Goal: Task Accomplishment & Management: Manage account settings

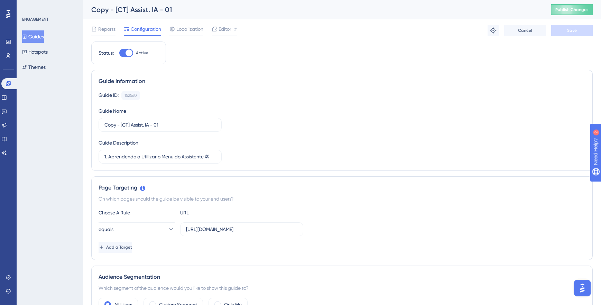
click at [44, 38] on button "Guides" at bounding box center [33, 36] width 22 height 12
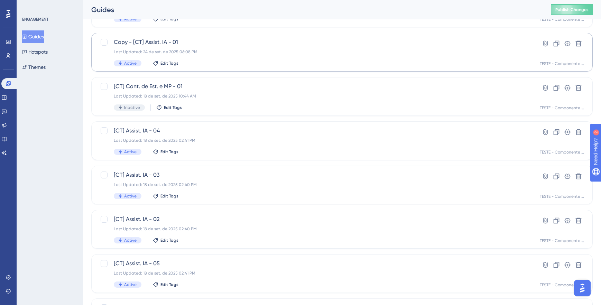
scroll to position [79, 0]
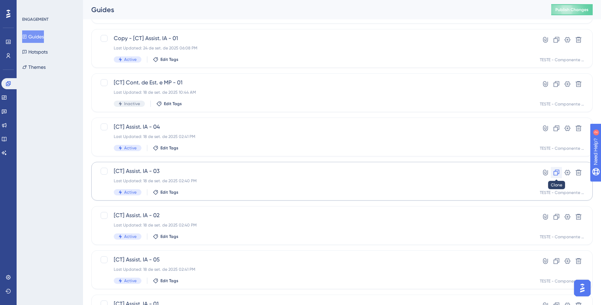
click at [555, 173] on icon at bounding box center [556, 172] width 7 height 7
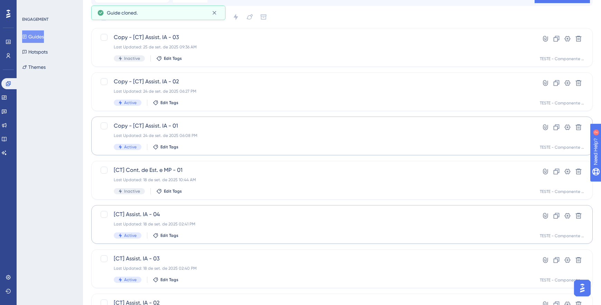
scroll to position [0, 0]
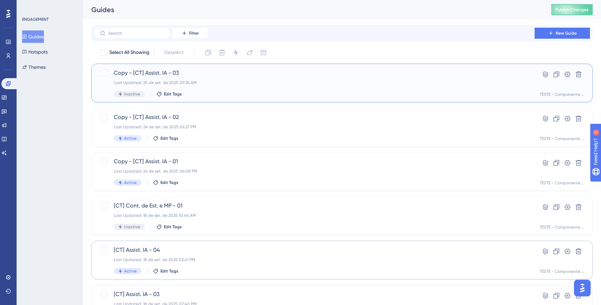
click at [254, 83] on div "Last Updated: 25 de set. de 2025 09:36 AM" at bounding box center [314, 83] width 401 height 6
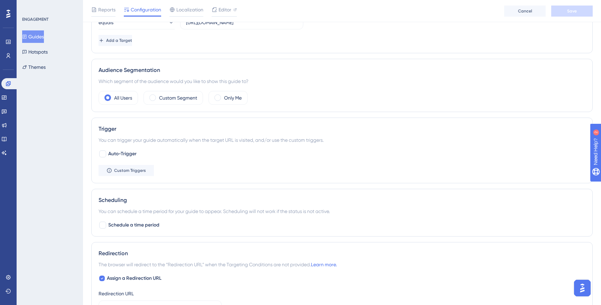
scroll to position [261, 0]
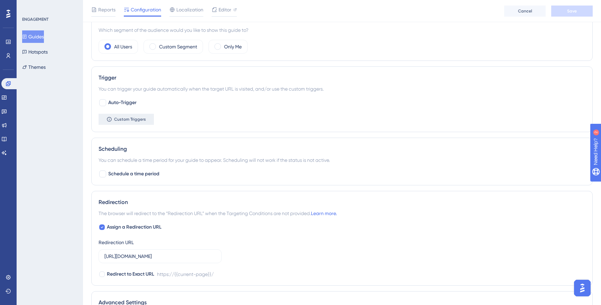
click at [142, 121] on span "Custom Triggers" at bounding box center [130, 119] width 32 height 6
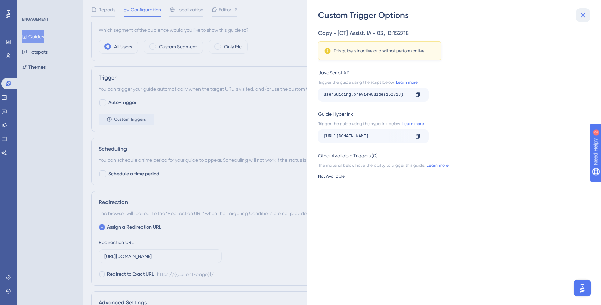
click at [582, 15] on icon at bounding box center [582, 15] width 8 height 8
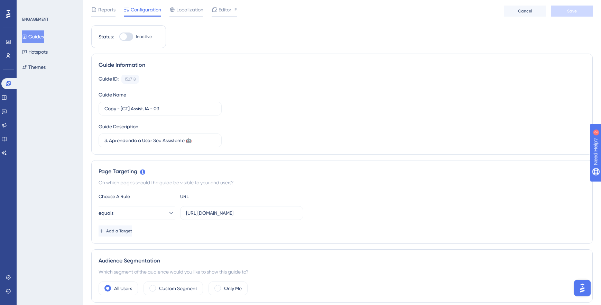
scroll to position [0, 0]
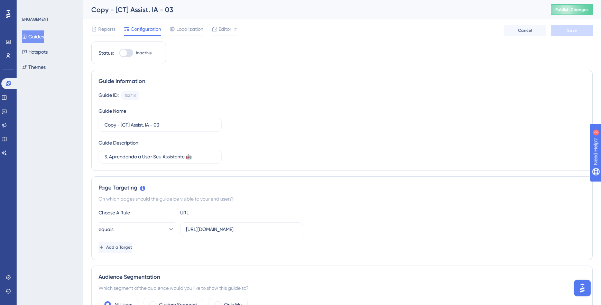
click at [36, 35] on button "Guides" at bounding box center [33, 36] width 22 height 12
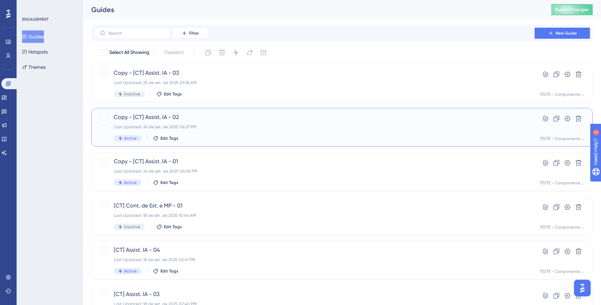
click at [261, 120] on span "Copy - [CT] Assist. IA - 02" at bounding box center [314, 117] width 401 height 8
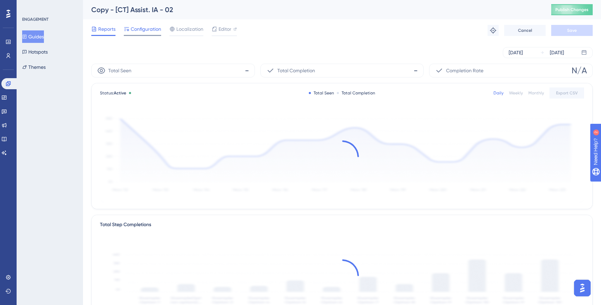
click at [144, 29] on span "Configuration" at bounding box center [146, 29] width 30 height 8
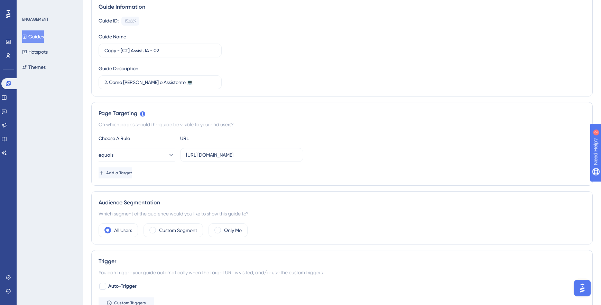
scroll to position [123, 0]
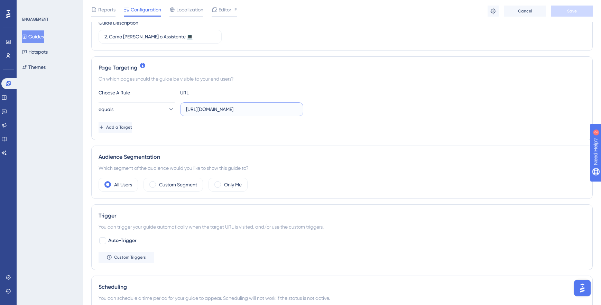
click at [247, 111] on input "[URL][DOMAIN_NAME]" at bounding box center [241, 109] width 111 height 8
click at [366, 89] on div "Choose A Rule URL" at bounding box center [341, 92] width 487 height 8
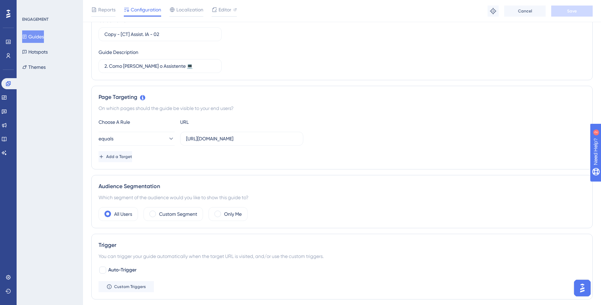
scroll to position [90, 0]
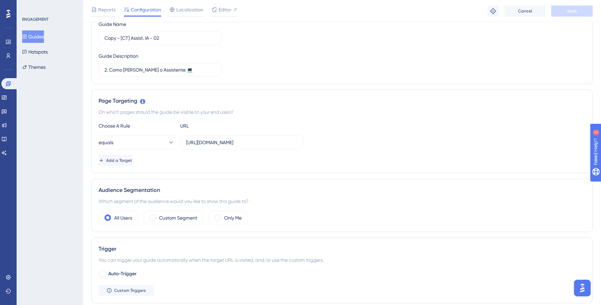
click at [38, 34] on button "Guides" at bounding box center [33, 36] width 22 height 12
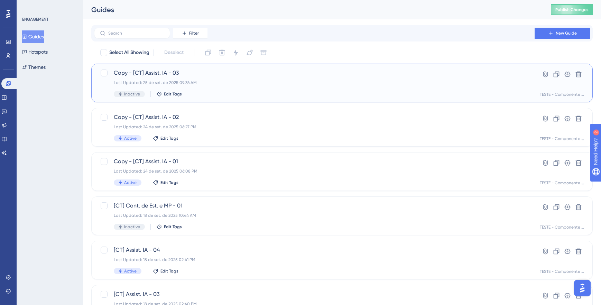
click at [256, 89] on div "Copy - [CT] Assist. IA - 03 Last Updated: 25 de set. de 2025 09:36 AM Inactive …" at bounding box center [314, 83] width 401 height 28
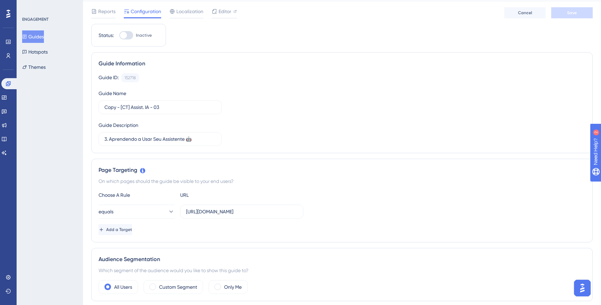
scroll to position [80, 0]
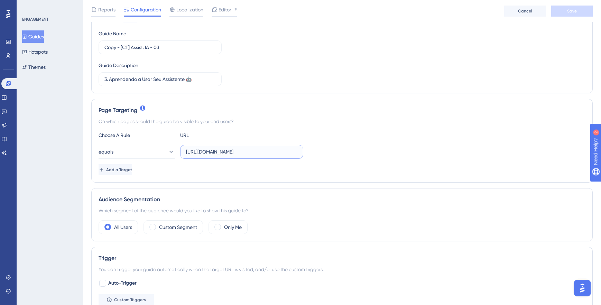
click at [269, 151] on input "[URL][DOMAIN_NAME]" at bounding box center [241, 152] width 111 height 8
paste input "[URL][DOMAIN_NAME]"
type input "[URL][DOMAIN_NAME]"
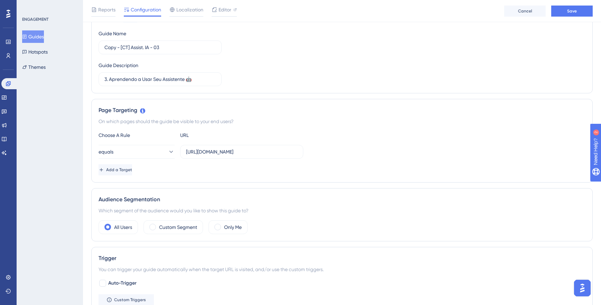
click at [386, 150] on div "equals [URL][DOMAIN_NAME]" at bounding box center [341, 152] width 487 height 14
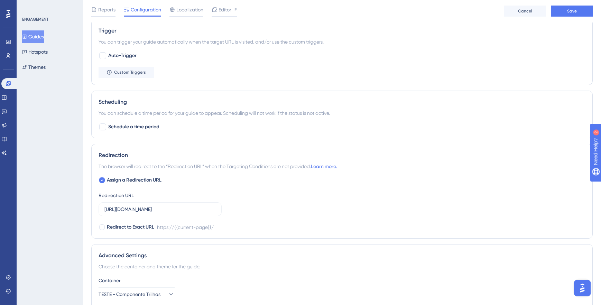
scroll to position [320, 0]
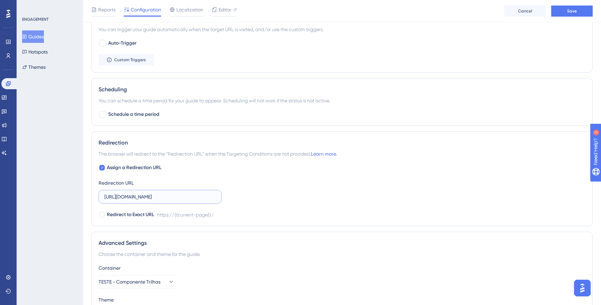
click at [189, 195] on input "[URL][DOMAIN_NAME]" at bounding box center [159, 197] width 111 height 8
paste input "[URL][DOMAIN_NAME]"
type input "[URL][DOMAIN_NAME]"
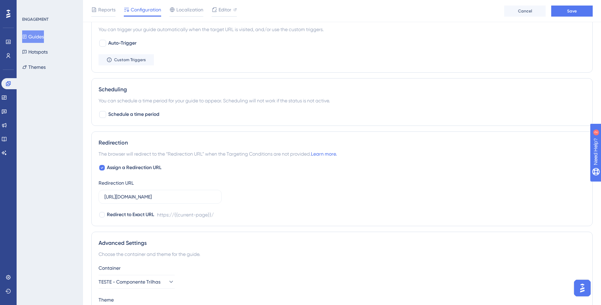
click at [331, 187] on div "Assign a Redirection URL Redirection URL [URL][DOMAIN_NAME] Redirect to Exact U…" at bounding box center [341, 190] width 487 height 55
click at [331, 186] on div "Assign a Redirection URL Redirection URL [URL][DOMAIN_NAME] Redirect to Exact U…" at bounding box center [341, 190] width 487 height 55
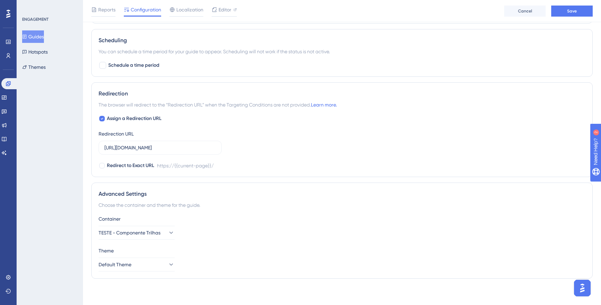
scroll to position [370, 0]
click at [170, 228] on button "TESTE - Componente Trilhas" at bounding box center [136, 231] width 76 height 14
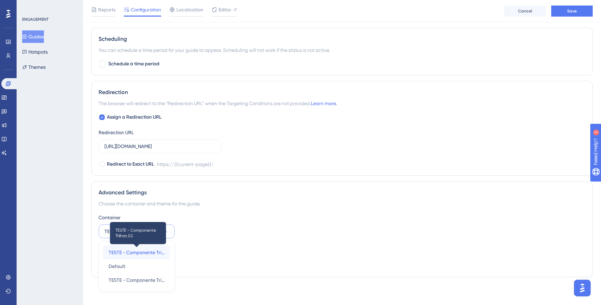
click at [141, 250] on span "TESTE - Componente Trilhas 02" at bounding box center [137, 252] width 56 height 8
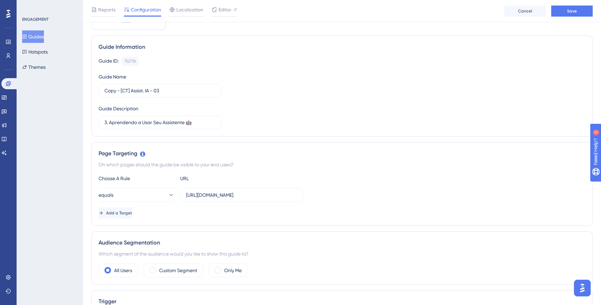
scroll to position [0, 0]
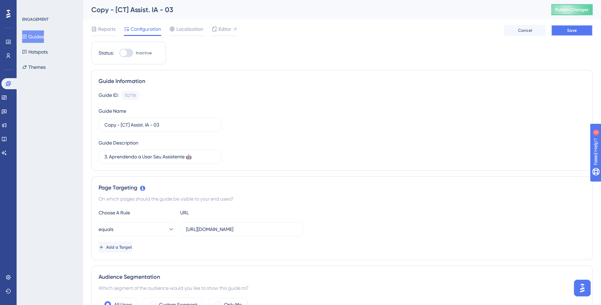
click at [572, 32] on span "Save" at bounding box center [572, 31] width 10 height 6
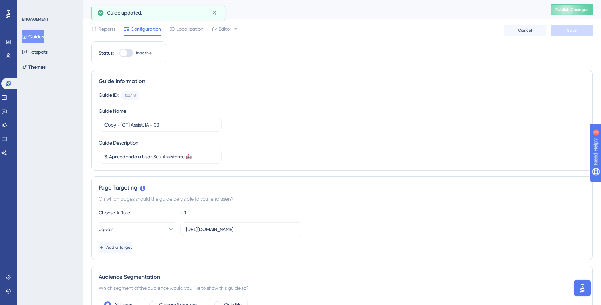
click at [127, 51] on div at bounding box center [126, 53] width 14 height 8
click at [119, 53] on input "Inactive" at bounding box center [119, 53] width 0 height 0
checkbox input "true"
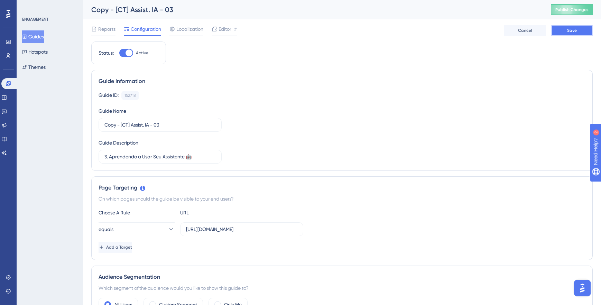
click at [578, 33] on button "Save" at bounding box center [571, 30] width 41 height 11
click at [570, 13] on button "Publish Changes" at bounding box center [571, 9] width 41 height 11
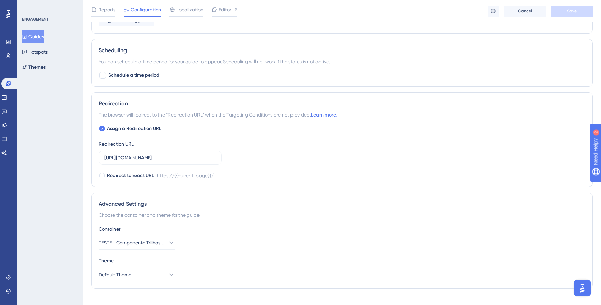
scroll to position [370, 0]
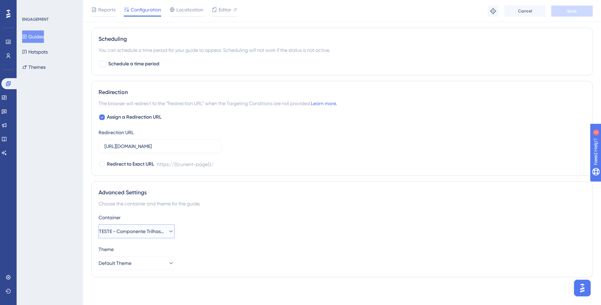
click at [169, 231] on icon at bounding box center [171, 231] width 4 height 2
click at [481, 217] on div "Container" at bounding box center [341, 217] width 487 height 8
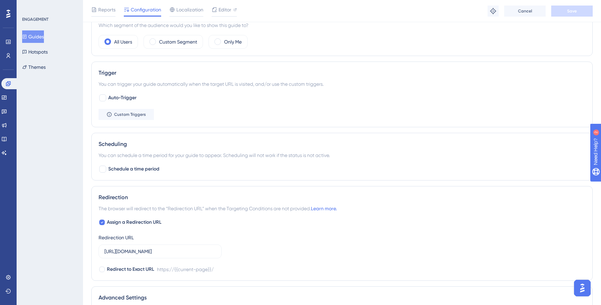
scroll to position [271, 0]
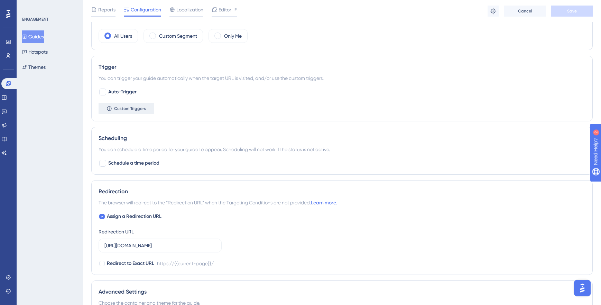
click at [131, 111] on button "Custom Triggers" at bounding box center [125, 108] width 55 height 11
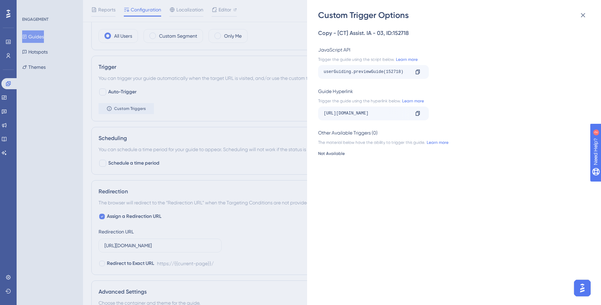
click at [432, 84] on div "Copy - [CT] Assist. IA - 03 , ID: 152718 JavaScript API Trigger the guide using…" at bounding box center [457, 163] width 279 height 284
click at [585, 13] on icon at bounding box center [582, 15] width 8 height 8
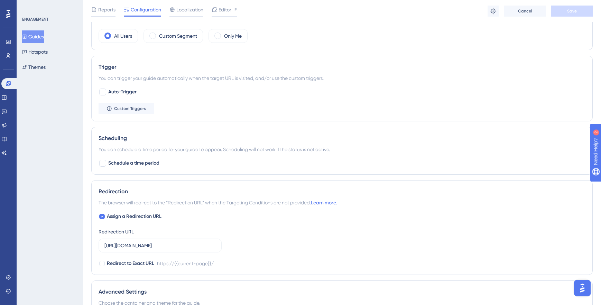
scroll to position [0, 0]
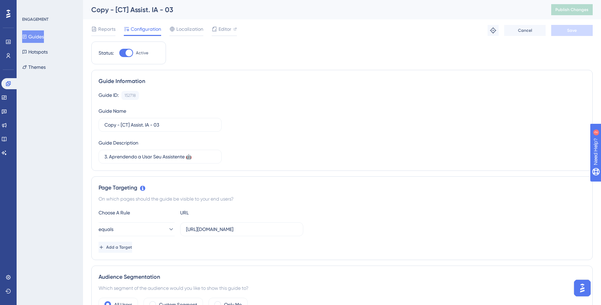
click at [42, 33] on button "Guides" at bounding box center [33, 36] width 22 height 12
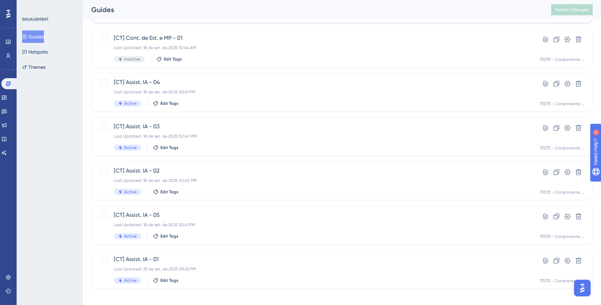
scroll to position [173, 0]
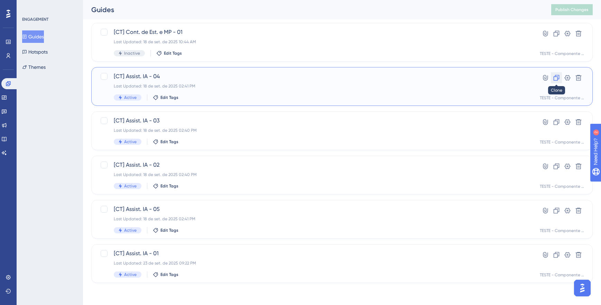
click at [555, 80] on icon at bounding box center [556, 77] width 7 height 7
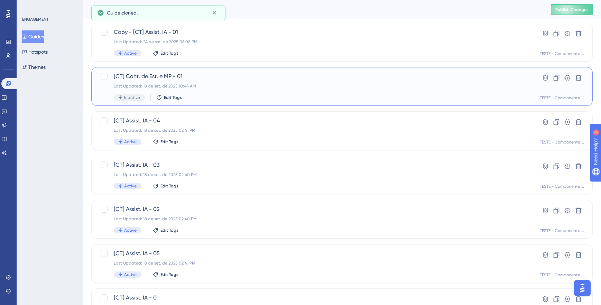
scroll to position [0, 0]
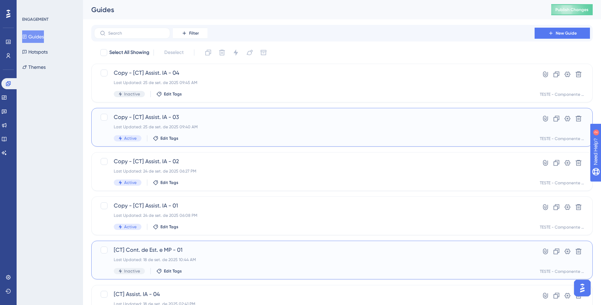
click at [281, 128] on div "Last Updated: 25 de set. de 2025 09:40 AM" at bounding box center [314, 127] width 401 height 6
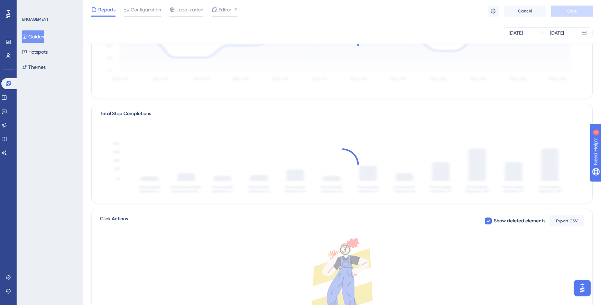
scroll to position [113, 0]
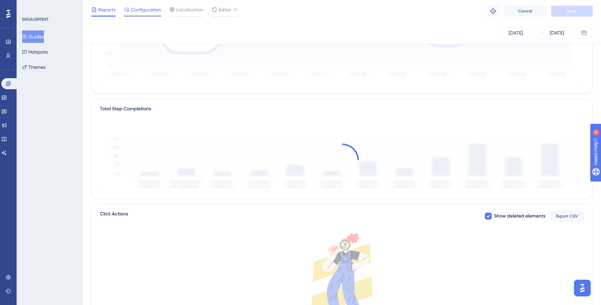
click at [143, 7] on span "Configuration" at bounding box center [146, 10] width 30 height 8
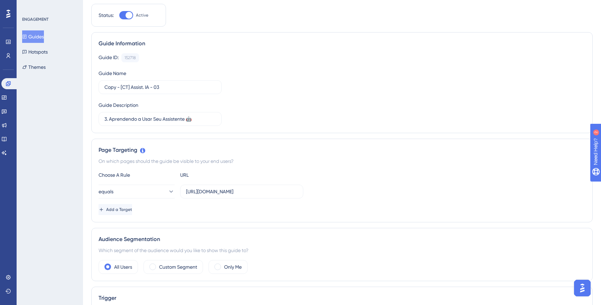
scroll to position [45, 0]
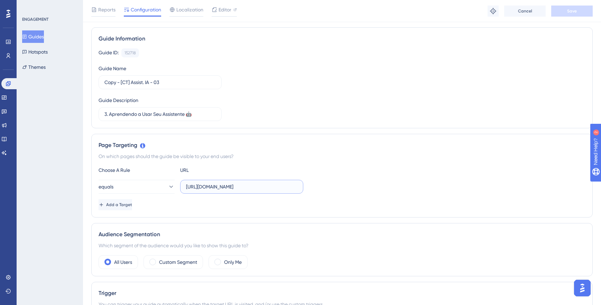
click at [253, 184] on input "[URL][DOMAIN_NAME]" at bounding box center [241, 187] width 111 height 8
click at [39, 39] on button "Guides" at bounding box center [33, 36] width 22 height 12
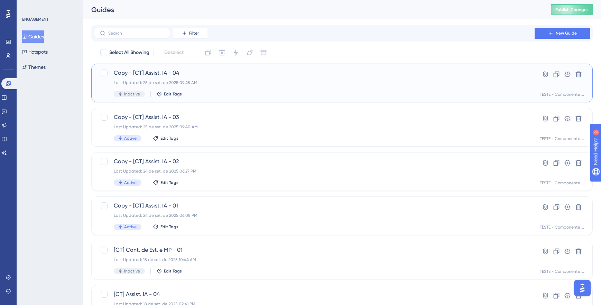
click at [265, 84] on div "Last Updated: 25 de set. de 2025 09:45 AM" at bounding box center [314, 83] width 401 height 6
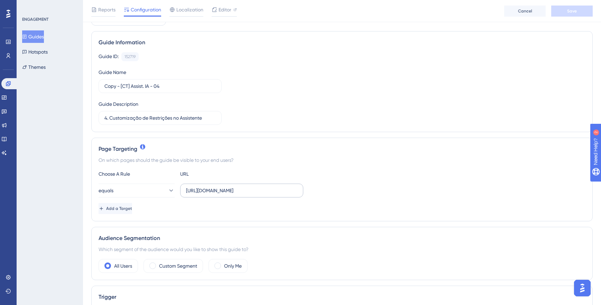
scroll to position [42, 0]
click at [266, 193] on input "[URL][DOMAIN_NAME]" at bounding box center [241, 190] width 111 height 8
paste input "[URL][DOMAIN_NAME]"
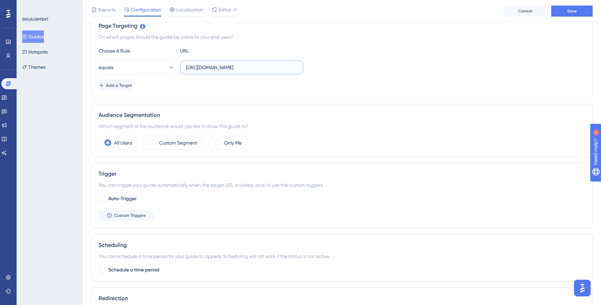
scroll to position [370, 0]
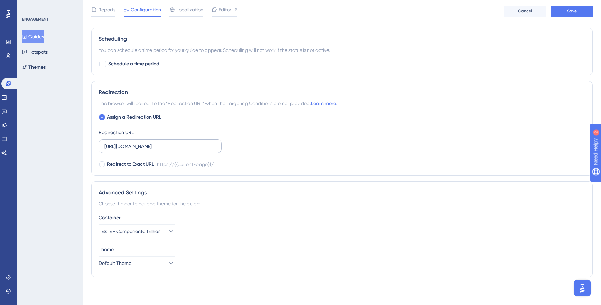
type input "[URL][DOMAIN_NAME]"
click at [173, 144] on input "[URL][DOMAIN_NAME]" at bounding box center [159, 146] width 111 height 8
paste input "[URL][DOMAIN_NAME]"
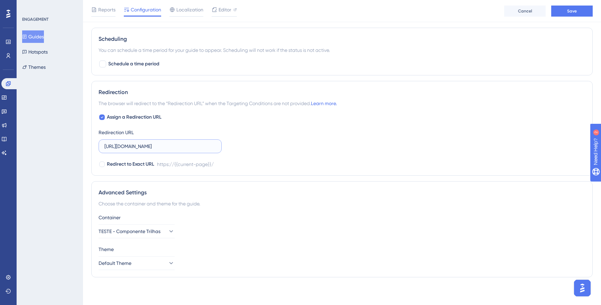
type input "[URL][DOMAIN_NAME]"
click at [318, 149] on div "Assign a Redirection URL Redirection URL [URL][DOMAIN_NAME] Redirect to Exact U…" at bounding box center [341, 140] width 487 height 55
click at [167, 228] on icon at bounding box center [170, 231] width 7 height 7
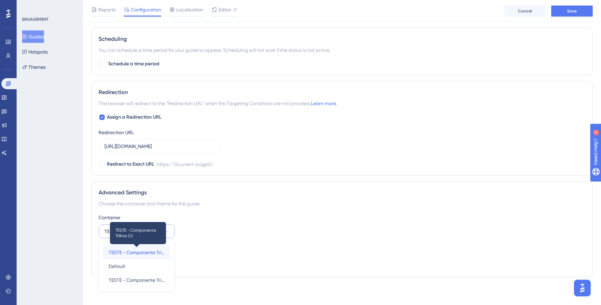
click at [152, 249] on span "TESTE - Componente Trilhas 02" at bounding box center [137, 252] width 56 height 8
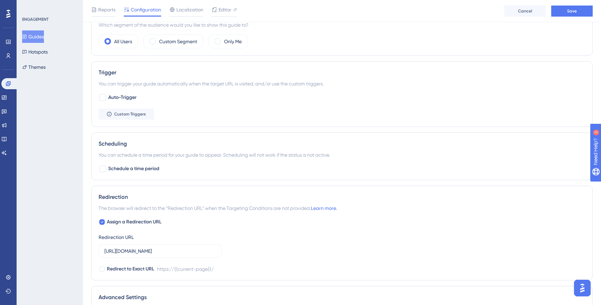
scroll to position [264, 0]
click at [139, 118] on span "Custom Triggers" at bounding box center [130, 116] width 32 height 6
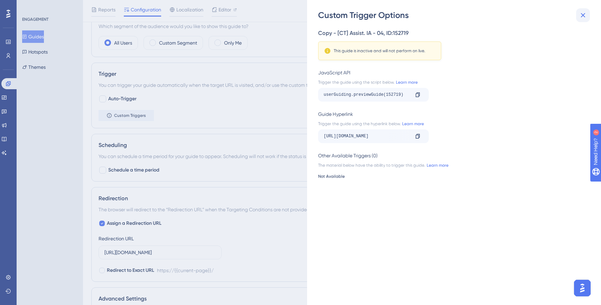
click at [582, 14] on icon at bounding box center [583, 15] width 4 height 4
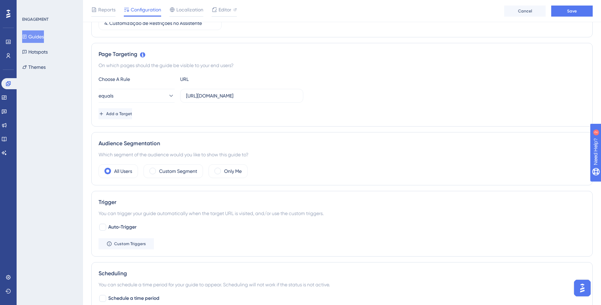
scroll to position [0, 0]
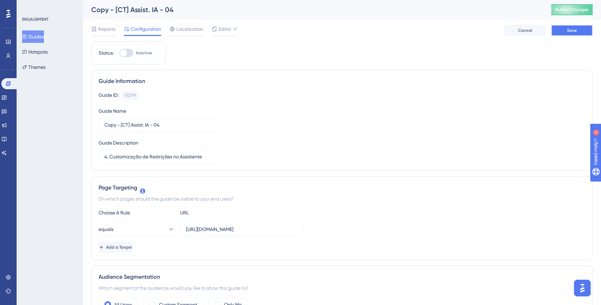
click at [568, 32] on span "Save" at bounding box center [572, 31] width 10 height 6
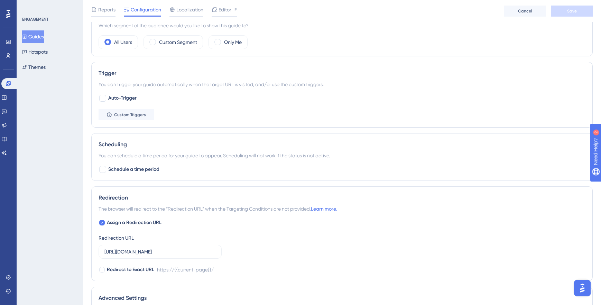
scroll to position [267, 0]
click at [122, 114] on span "Custom Triggers" at bounding box center [130, 113] width 32 height 6
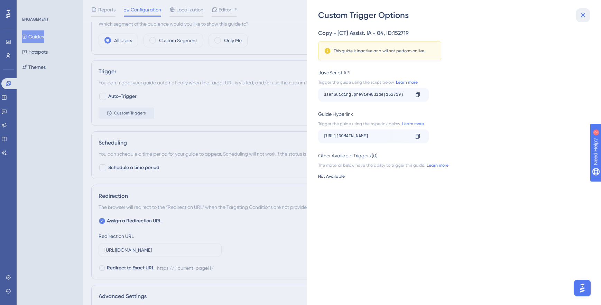
click at [584, 18] on icon at bounding box center [582, 15] width 8 height 8
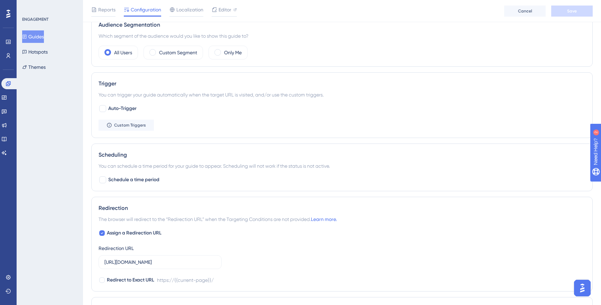
scroll to position [253, 0]
click at [138, 127] on span "Custom Triggers" at bounding box center [130, 127] width 32 height 6
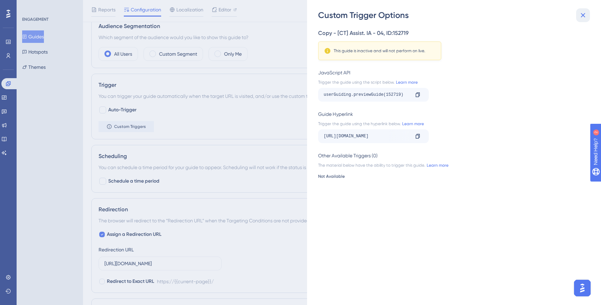
click at [581, 16] on icon at bounding box center [582, 15] width 8 height 8
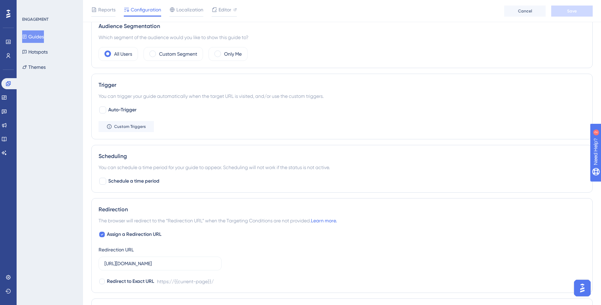
scroll to position [0, 0]
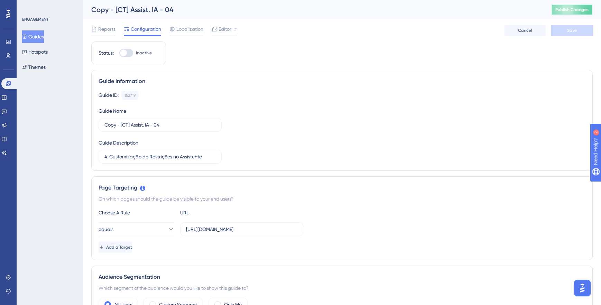
click at [568, 11] on span "Publish Changes" at bounding box center [571, 10] width 33 height 6
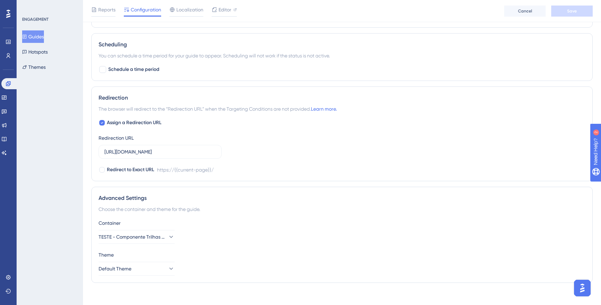
scroll to position [370, 0]
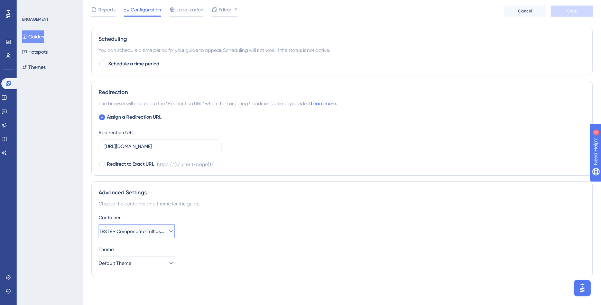
click at [150, 229] on span "TESTE - Componente Trilhas 02" at bounding box center [132, 231] width 66 height 8
click at [361, 217] on div "Container" at bounding box center [341, 217] width 487 height 8
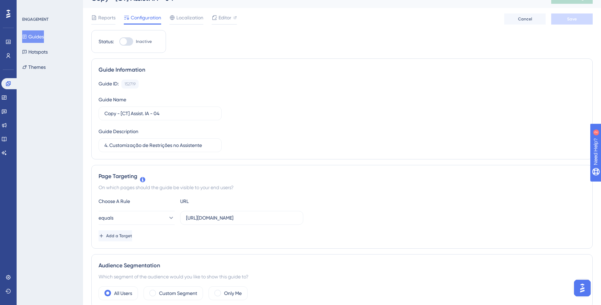
scroll to position [8, 0]
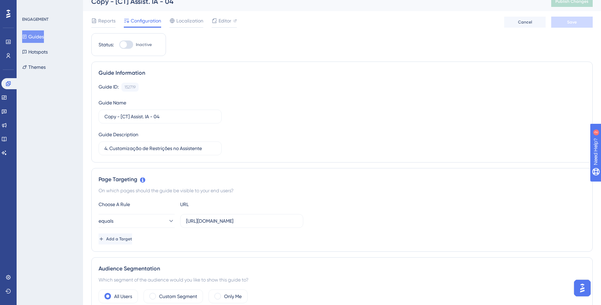
click at [129, 46] on div at bounding box center [126, 44] width 14 height 8
click at [119, 45] on input "Inactive" at bounding box center [119, 45] width 0 height 0
checkbox input "true"
click at [559, 23] on button "Save" at bounding box center [571, 22] width 41 height 11
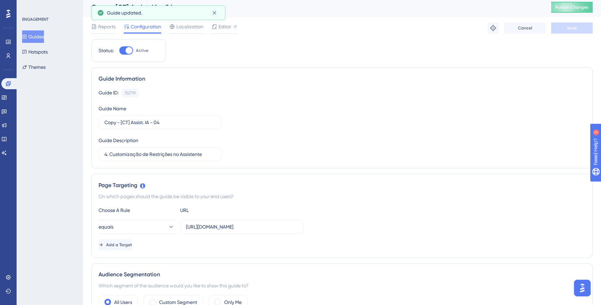
scroll to position [0, 0]
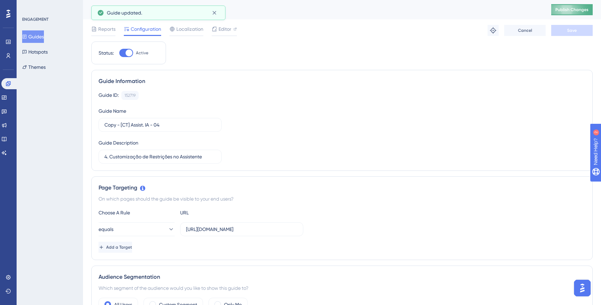
click at [574, 12] on button "Publish Changes" at bounding box center [571, 9] width 41 height 11
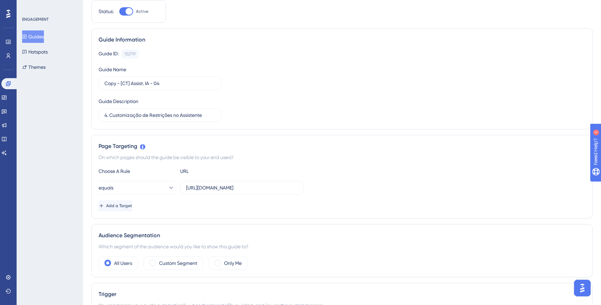
scroll to position [67, 0]
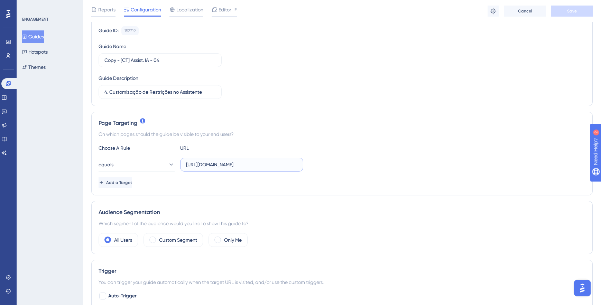
click at [254, 163] on input "[URL][DOMAIN_NAME]" at bounding box center [241, 165] width 111 height 8
click at [262, 47] on div "Guide ID: 152719 Copy Guide Name Copy - [[GEOGRAPHIC_DATA]] Assist. IA - 04 Gui…" at bounding box center [341, 62] width 487 height 73
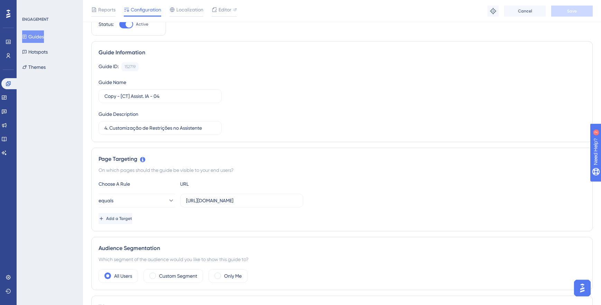
scroll to position [0, 0]
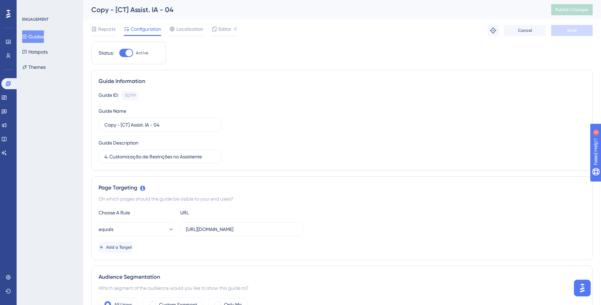
click at [39, 39] on button "Guides" at bounding box center [33, 36] width 22 height 12
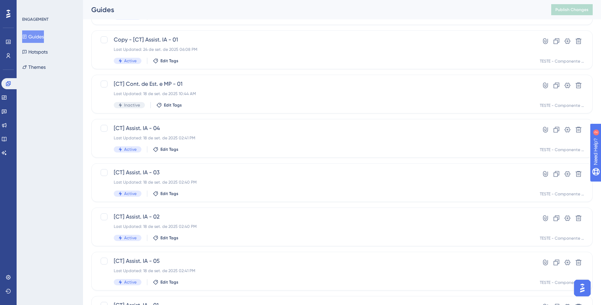
scroll to position [218, 0]
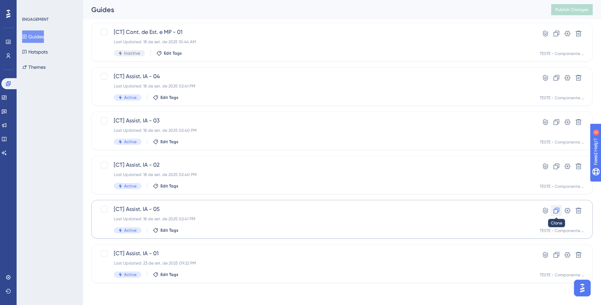
click at [554, 210] on icon at bounding box center [556, 210] width 7 height 7
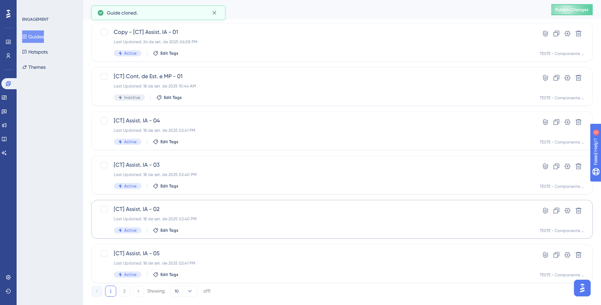
scroll to position [0, 0]
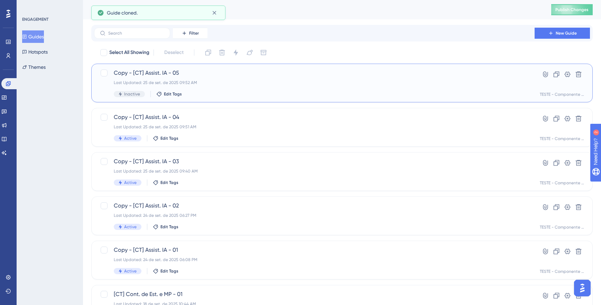
click at [262, 82] on div "Last Updated: 25 de set. de 2025 09:52 AM" at bounding box center [314, 83] width 401 height 6
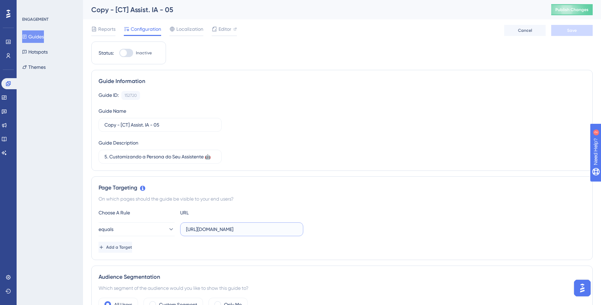
click at [229, 227] on input "[URL][DOMAIN_NAME]" at bounding box center [241, 229] width 111 height 8
paste input "[URL][DOMAIN_NAME]"
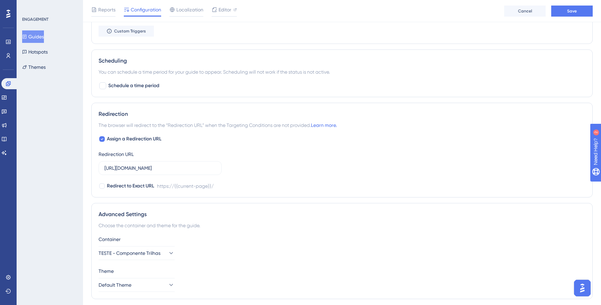
scroll to position [370, 0]
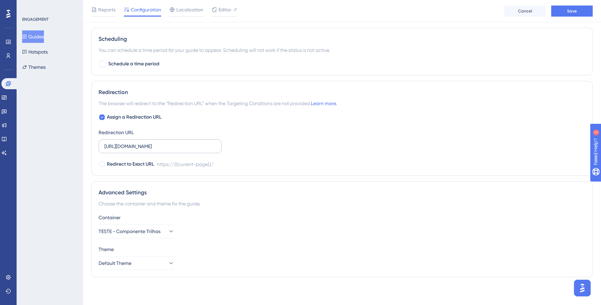
type input "[URL][DOMAIN_NAME]"
click at [182, 148] on input "[URL][DOMAIN_NAME]" at bounding box center [159, 146] width 111 height 8
paste input "[URL][DOMAIN_NAME]"
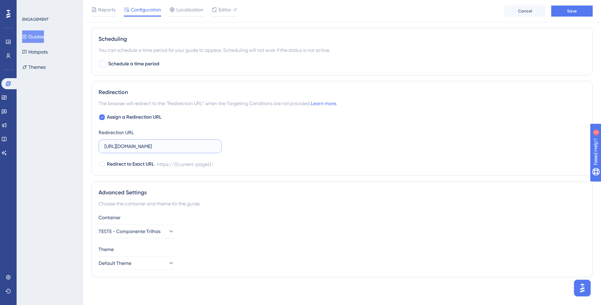
type input "[URL][DOMAIN_NAME]"
click at [494, 101] on div "The browser will redirect to the “Redirection URL” when the Targeting Condition…" at bounding box center [341, 103] width 487 height 8
click at [167, 234] on icon at bounding box center [170, 231] width 7 height 7
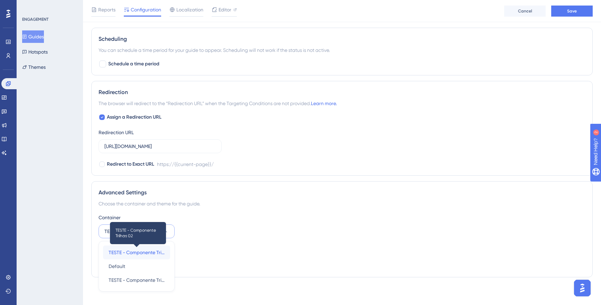
click at [152, 251] on span "TESTE - Componente Trilhas 02" at bounding box center [137, 252] width 56 height 8
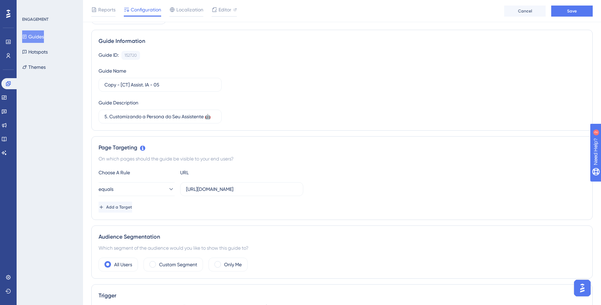
scroll to position [0, 0]
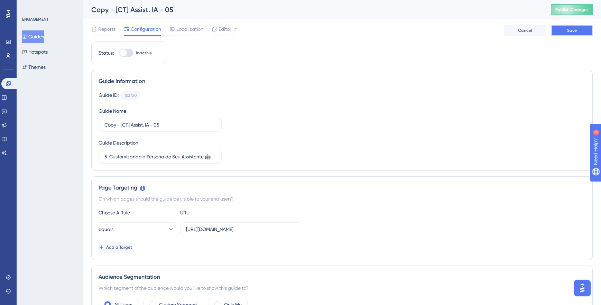
click at [576, 29] on span "Save" at bounding box center [572, 31] width 10 height 6
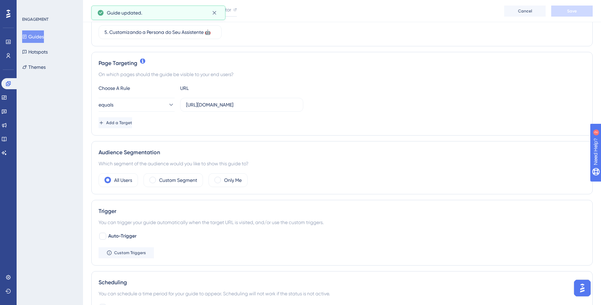
scroll to position [163, 0]
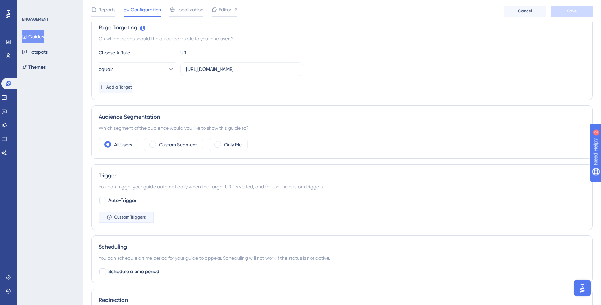
click at [132, 218] on span "Custom Triggers" at bounding box center [130, 217] width 32 height 6
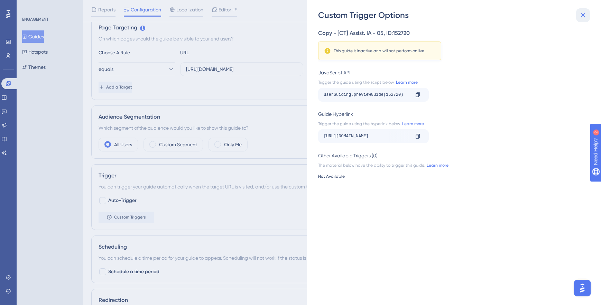
click at [582, 16] on icon at bounding box center [582, 15] width 8 height 8
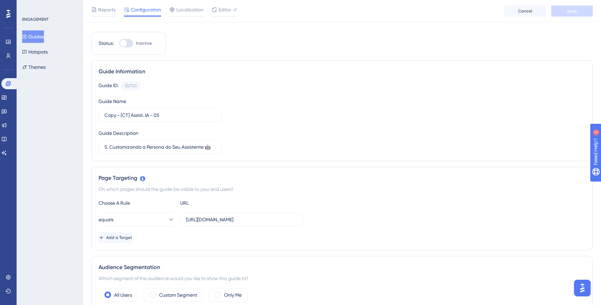
scroll to position [0, 0]
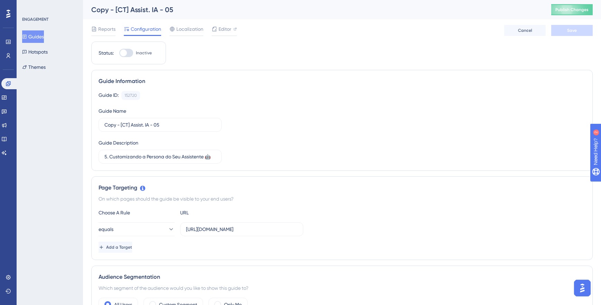
click at [130, 53] on div at bounding box center [126, 53] width 14 height 8
click at [119, 53] on input "Inactive" at bounding box center [119, 53] width 0 height 0
checkbox input "true"
click at [575, 34] on button "Save" at bounding box center [571, 30] width 41 height 11
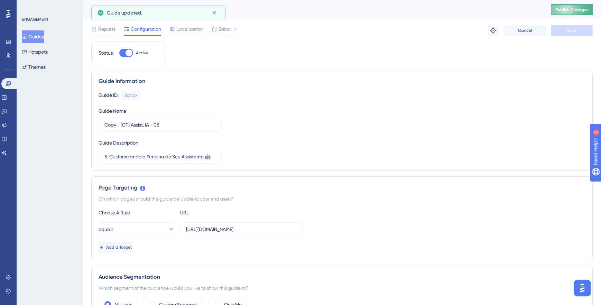
click at [573, 11] on span "Publish Changes" at bounding box center [571, 10] width 33 height 6
